Goal: Task Accomplishment & Management: Manage account settings

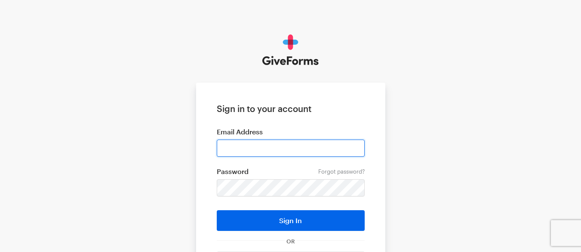
click at [253, 145] on input "email" at bounding box center [291, 147] width 148 height 17
paste input "nanda.k@btqfinancial.com"
type input "nanda.k@btqfinancial.com"
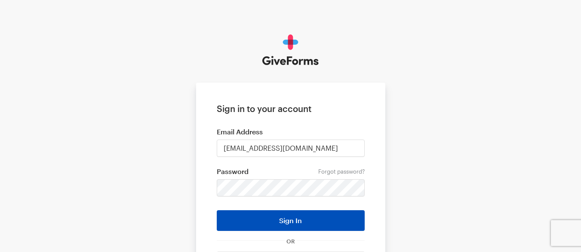
click at [277, 217] on button "Sign In" at bounding box center [291, 220] width 148 height 21
